Goal: Task Accomplishment & Management: Manage account settings

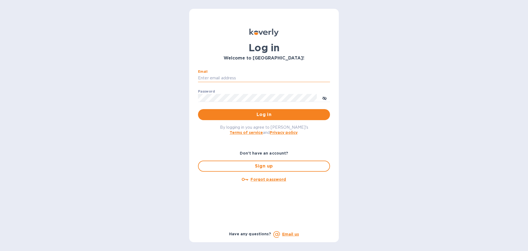
click at [233, 80] on input "Email" at bounding box center [264, 78] width 132 height 8
type input "kcassidy@nicholscauley.com"
click at [198, 109] on button "Log in" at bounding box center [264, 114] width 132 height 11
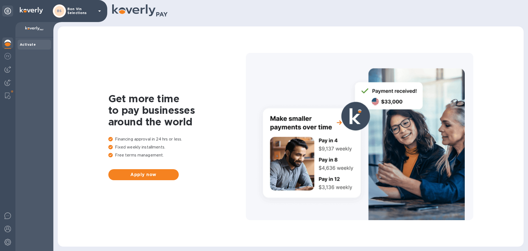
click at [84, 11] on p "Bon Vin Selections" at bounding box center [80, 11] width 27 height 8
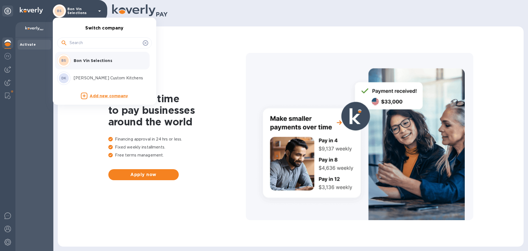
click at [86, 60] on p "Bon Vin Selections" at bounding box center [108, 60] width 69 height 5
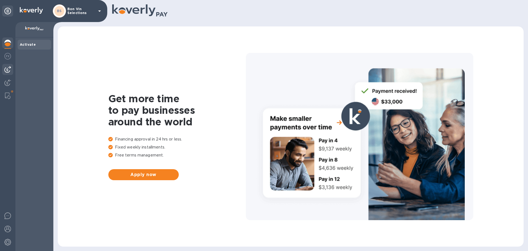
click at [9, 68] on img at bounding box center [7, 69] width 7 height 7
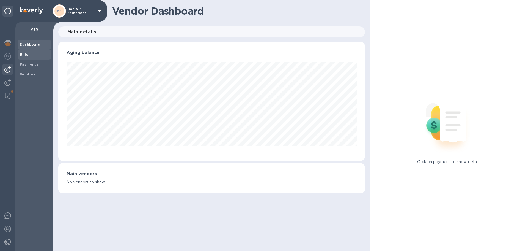
scroll to position [119, 306]
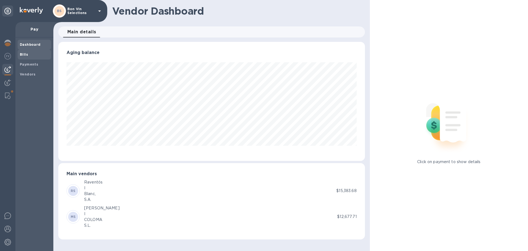
click at [29, 53] on span "Bills" at bounding box center [34, 54] width 29 height 5
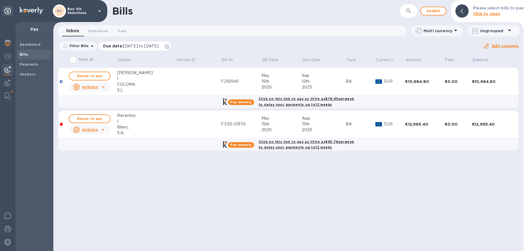
click at [169, 45] on icon at bounding box center [167, 46] width 4 height 4
click at [94, 117] on span "Ready to pay" at bounding box center [90, 118] width 32 height 7
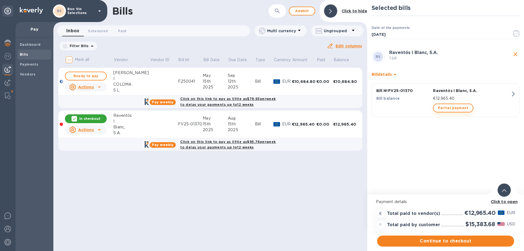
click at [453, 105] on span "Partial payment" at bounding box center [453, 107] width 30 height 7
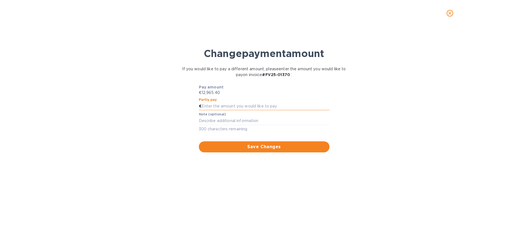
click at [211, 105] on input "text" at bounding box center [266, 106] width 128 height 8
type input "12,317.13"
click at [212, 122] on textarea at bounding box center [264, 120] width 131 height 5
type textarea "a"
type textarea "5"
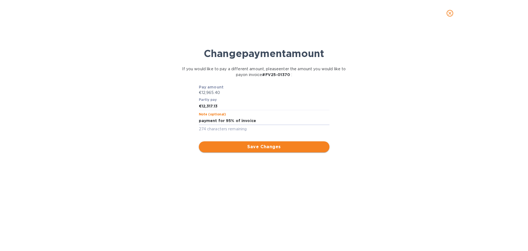
type textarea "payment for 95% of invoice"
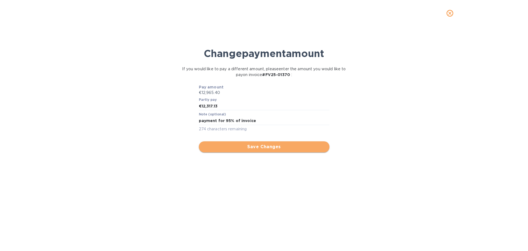
click at [272, 148] on span "Save Changes" at bounding box center [264, 146] width 122 height 7
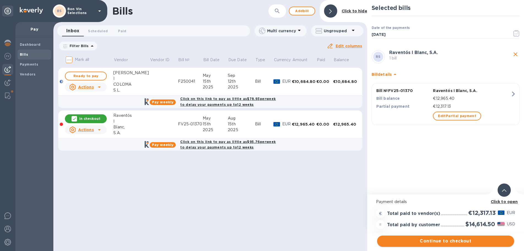
click at [434, 243] on span "Continue to checkout" at bounding box center [445, 240] width 128 height 7
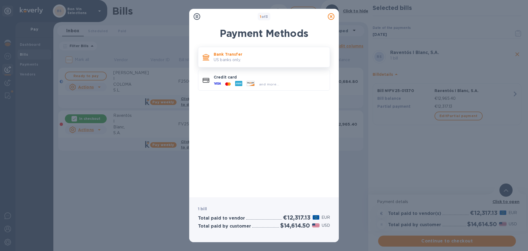
click at [238, 51] on p "Bank Transfer" at bounding box center [270, 53] width 112 height 5
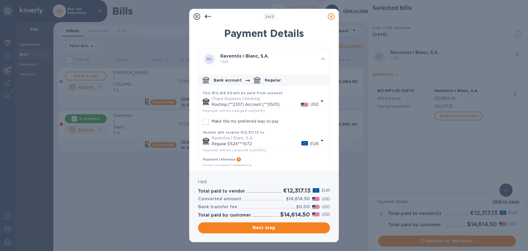
scroll to position [16, 0]
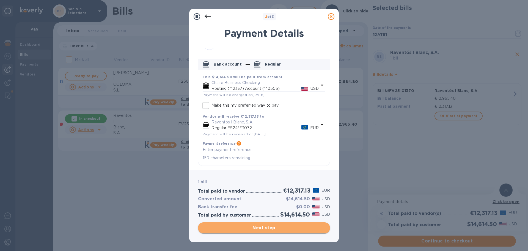
click at [283, 228] on span "Next step" at bounding box center [263, 227] width 123 height 7
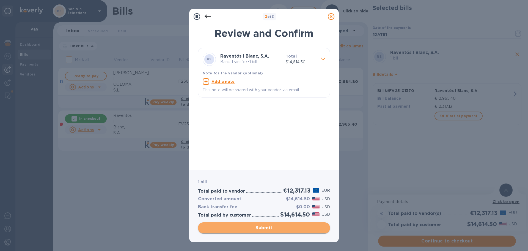
click at [273, 226] on span "Submit" at bounding box center [263, 227] width 123 height 7
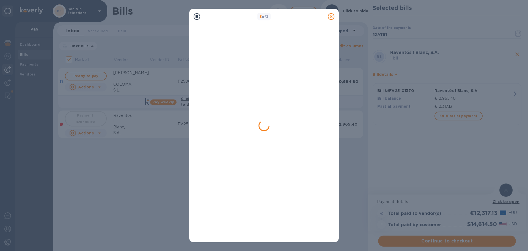
checkbox input "false"
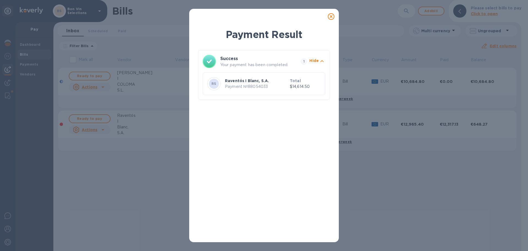
click at [331, 16] on icon at bounding box center [331, 16] width 7 height 7
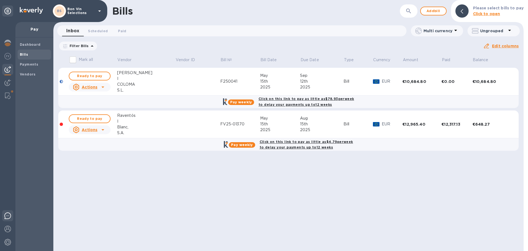
click at [11, 222] on div at bounding box center [7, 216] width 11 height 13
click at [8, 229] on img at bounding box center [7, 228] width 7 height 7
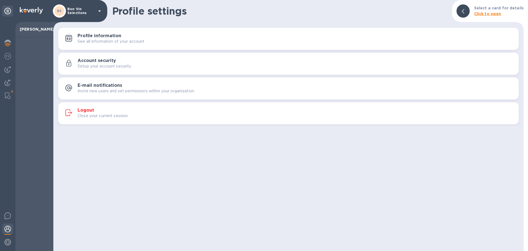
click at [86, 110] on h3 "Logout" at bounding box center [86, 110] width 16 height 5
